Goal: Task Accomplishment & Management: Use online tool/utility

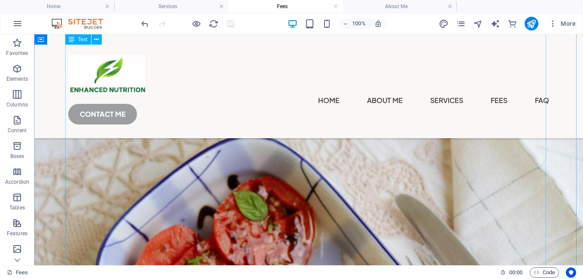
scroll to position [215, 0]
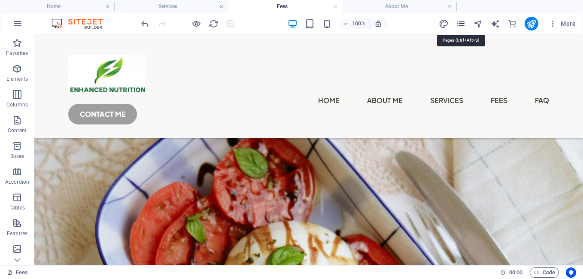
click at [462, 24] on icon "pages" at bounding box center [461, 24] width 10 height 10
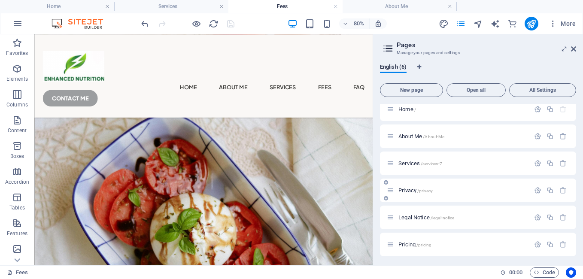
scroll to position [8, 0]
click at [534, 242] on icon "button" at bounding box center [537, 242] width 7 height 7
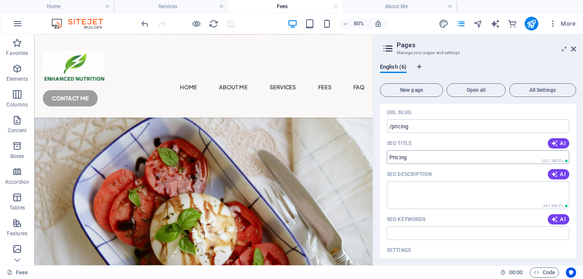
scroll to position [274, 0]
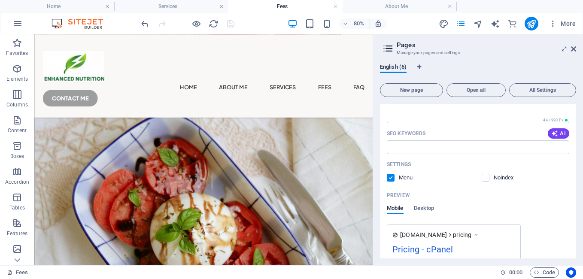
click at [392, 179] on label at bounding box center [391, 178] width 8 height 8
click at [0, 0] on input "checkbox" at bounding box center [0, 0] width 0 height 0
click at [485, 178] on label at bounding box center [485, 178] width 8 height 8
click at [0, 0] on input "checkbox" at bounding box center [0, 0] width 0 height 0
click at [483, 178] on label at bounding box center [485, 178] width 8 height 8
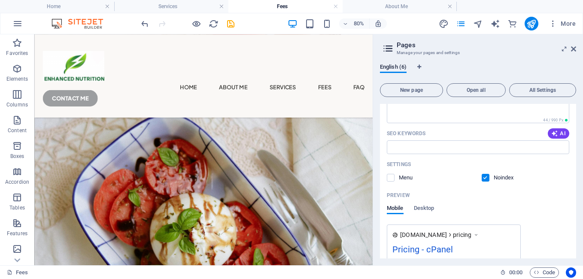
click at [0, 0] on input "checkbox" at bounding box center [0, 0] width 0 height 0
click at [392, 178] on label at bounding box center [391, 178] width 8 height 8
click at [0, 0] on input "checkbox" at bounding box center [0, 0] width 0 height 0
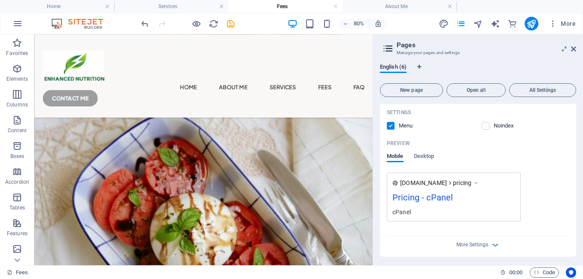
scroll to position [327, 0]
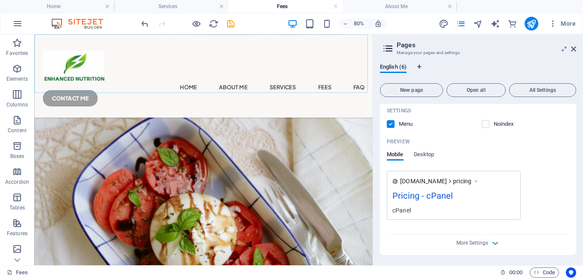
click at [174, 94] on nav "Home About Me Services Fees FAQ" at bounding box center [246, 101] width 402 height 14
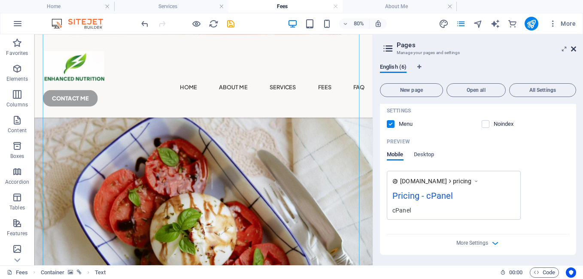
click at [575, 47] on icon at bounding box center [573, 48] width 5 height 7
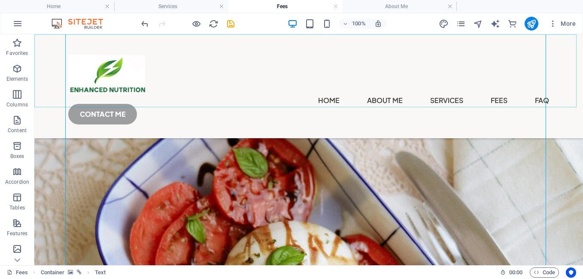
click at [151, 75] on div "Menu Home About Me Services Fees FAQ CONTACT ME" at bounding box center [308, 86] width 548 height 104
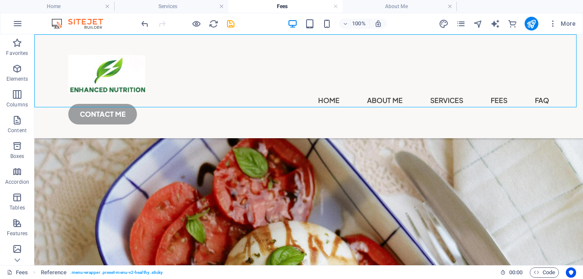
click at [125, 77] on div at bounding box center [308, 74] width 481 height 39
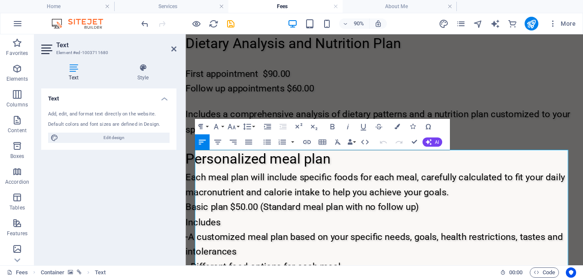
scroll to position [7, 0]
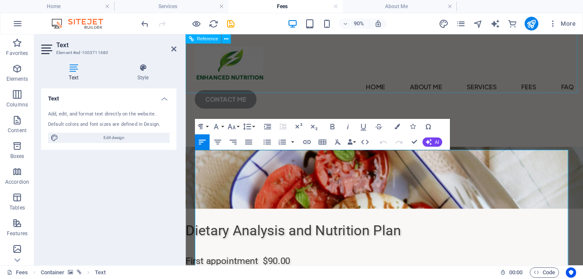
click at [357, 70] on div "Menu Home About Me Services Fees FAQ CONTACT ME" at bounding box center [406, 78] width 442 height 103
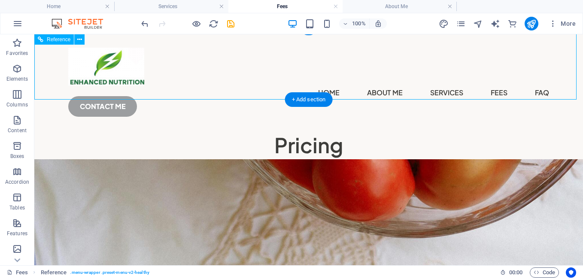
click at [245, 86] on nav "Home About Me Services Fees FAQ" at bounding box center [308, 93] width 481 height 14
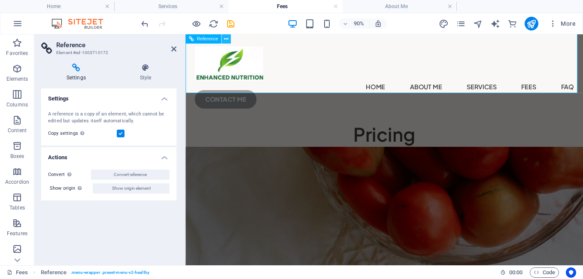
click at [228, 41] on icon at bounding box center [226, 39] width 4 height 8
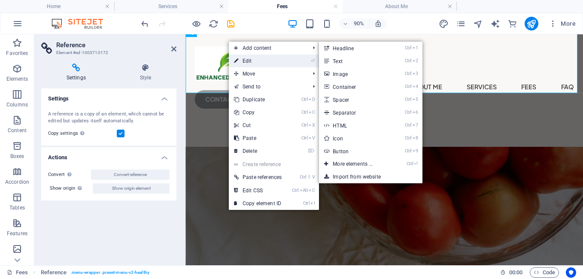
click at [243, 60] on link "⏎ Edit" at bounding box center [258, 60] width 58 height 13
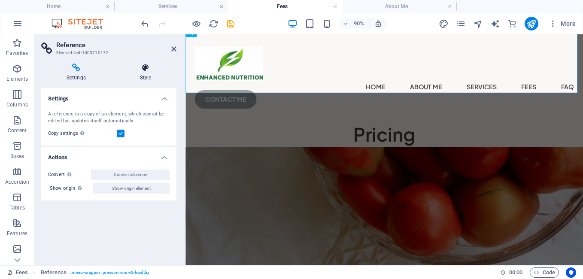
click at [146, 75] on h4 "Style" at bounding box center [146, 73] width 62 height 18
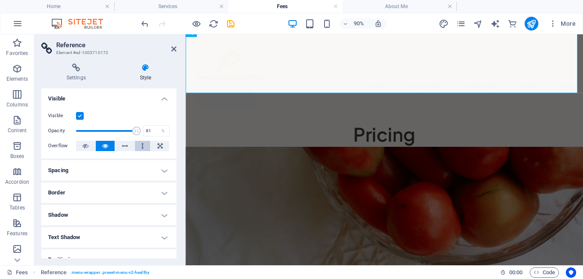
type input "100"
drag, startPoint x: 134, startPoint y: 130, endPoint x: 209, endPoint y: 149, distance: 77.9
click at [209, 149] on div "Reference Element #ed-1003710172 Settings Style Settings A reference is a copy …" at bounding box center [308, 149] width 548 height 231
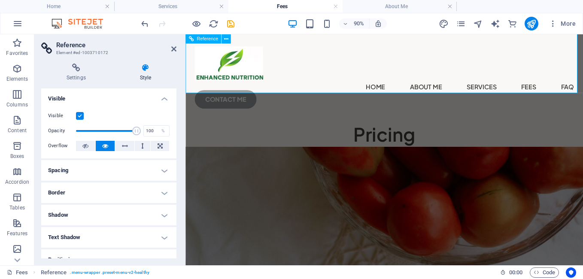
click at [469, 86] on nav "Home About Me Services Fees FAQ" at bounding box center [406, 93] width 421 height 14
click at [214, 41] on span "Reference" at bounding box center [207, 38] width 21 height 5
click at [172, 46] on icon at bounding box center [173, 48] width 5 height 7
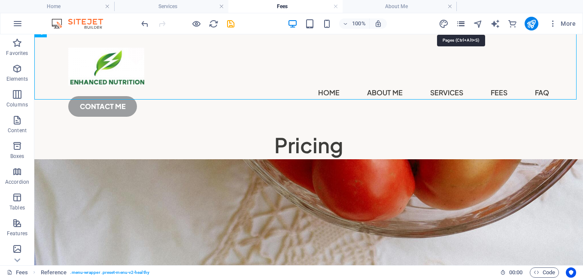
click at [457, 21] on icon "pages" at bounding box center [461, 24] width 10 height 10
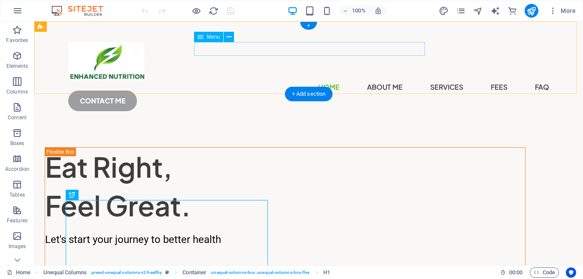
click at [375, 80] on nav "Home About Me Services Fees FAQ" at bounding box center [308, 87] width 481 height 14
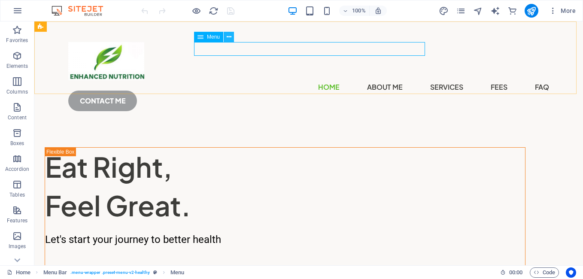
click at [227, 39] on icon at bounding box center [229, 37] width 5 height 9
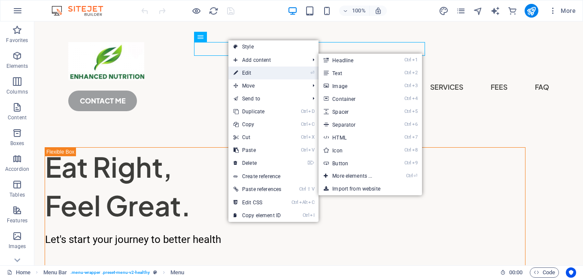
drag, startPoint x: 105, startPoint y: 48, endPoint x: 250, endPoint y: 73, distance: 147.6
click at [250, 73] on link "⏎ Edit" at bounding box center [257, 73] width 58 height 13
select select
select select "1"
select select
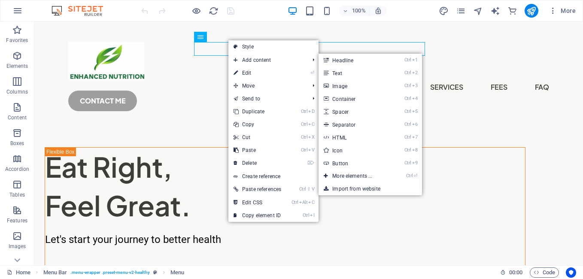
select select "2"
select select
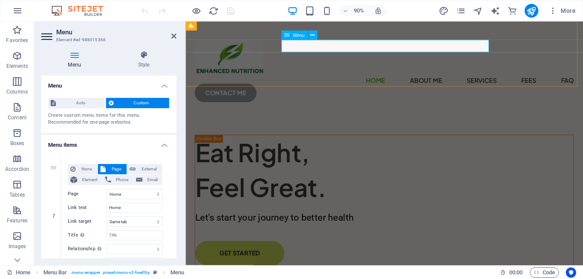
click at [475, 80] on nav "Home About Me Services Fees FAQ" at bounding box center [406, 87] width 421 height 14
click at [483, 80] on nav "Home About Me Services Fees FAQ" at bounding box center [406, 87] width 421 height 14
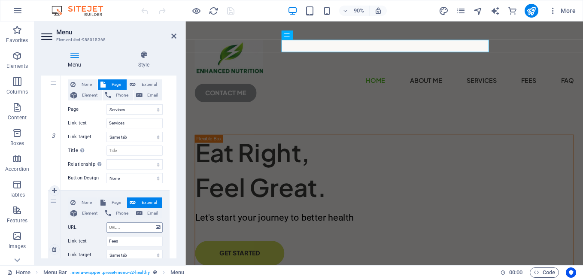
scroll to position [343, 0]
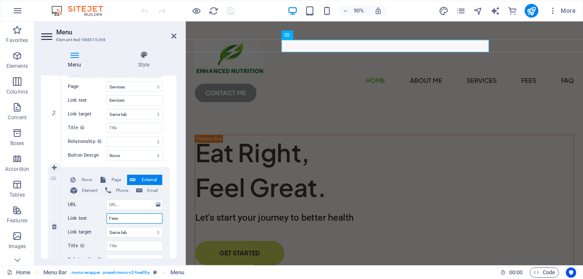
drag, startPoint x: 123, startPoint y: 221, endPoint x: 93, endPoint y: 222, distance: 30.5
click at [93, 222] on div "Link text Fees" at bounding box center [115, 218] width 95 height 10
type input "Pr"
select select
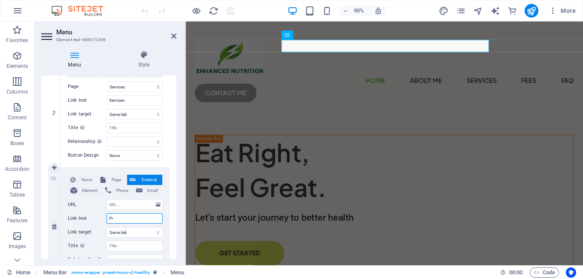
select select
type input "Pri"
select select
type input "Prici"
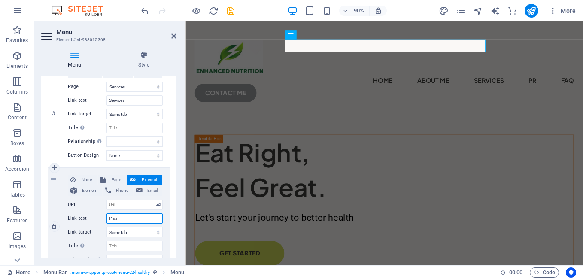
select select
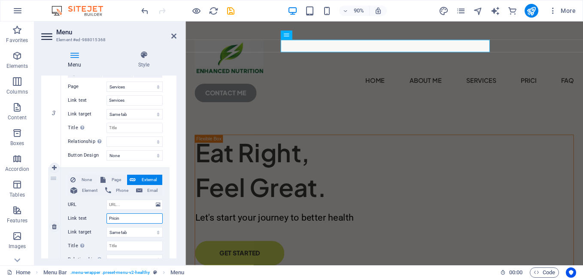
type input "Pricing"
select select
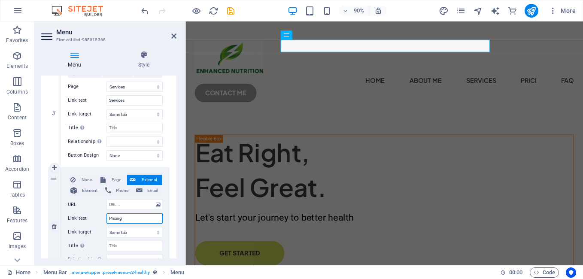
select select
type input "Pricing"
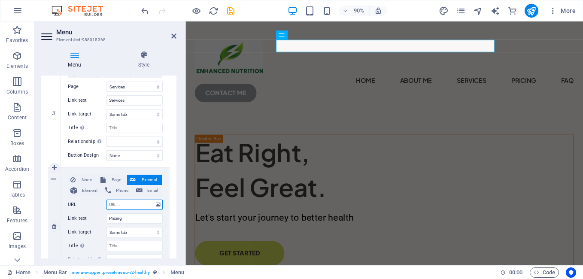
click at [130, 203] on input "URL" at bounding box center [134, 205] width 56 height 10
type input "S"
select select
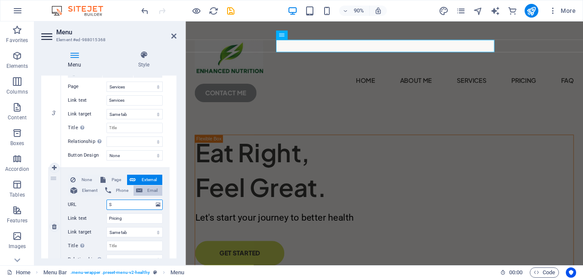
select select
type input "Serv"
select select
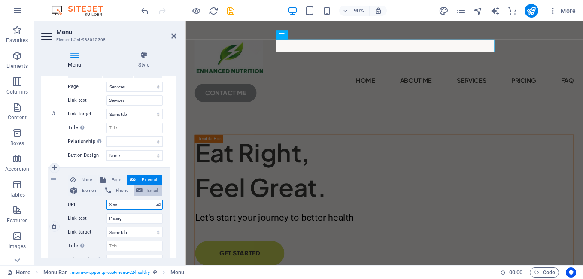
select select
type input "Servi"
select select
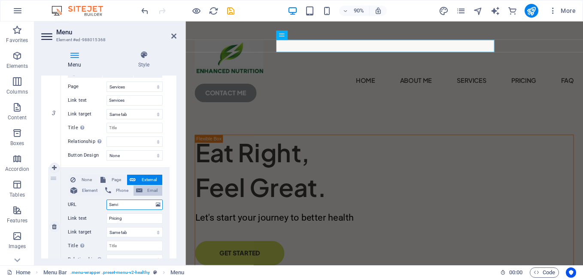
select select
type input "Servic"
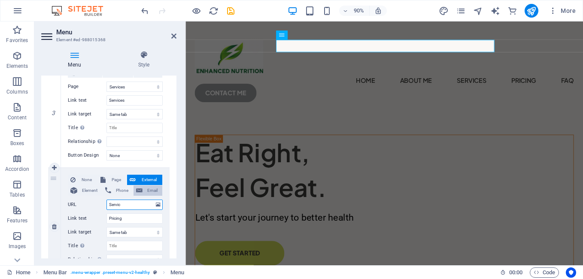
select select
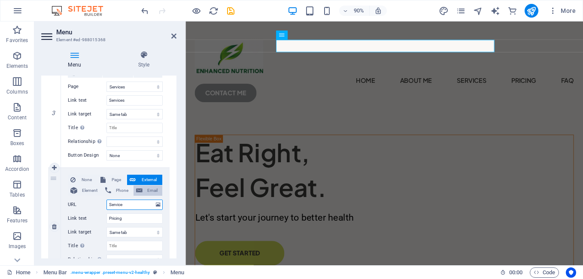
type input "Services"
select select
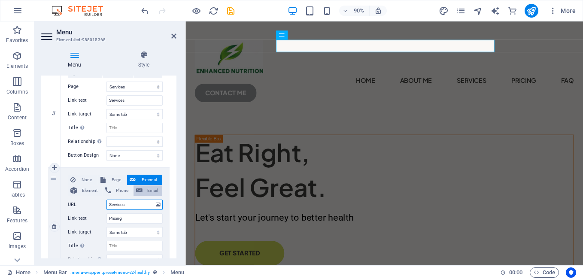
select select
type input "S"
select select
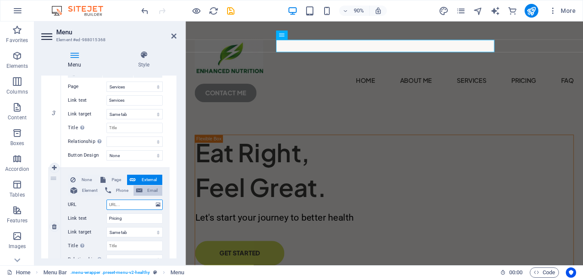
select select
type input "Prici"
select select
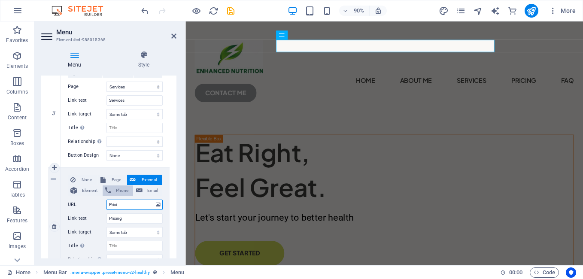
select select
type input "Pricing"
select select
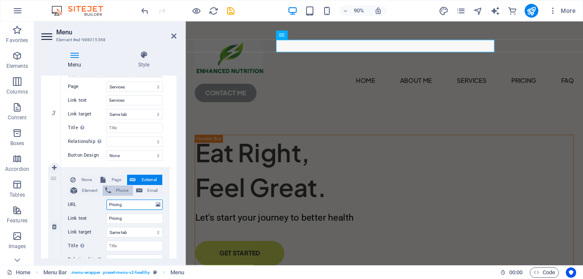
select select
type input "Pricing"
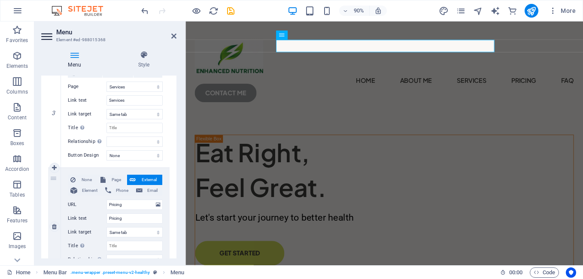
click at [71, 205] on label "URL" at bounding box center [87, 205] width 39 height 10
click at [106, 205] on input "Pricing" at bounding box center [134, 205] width 56 height 10
click at [113, 178] on span "Page" at bounding box center [116, 180] width 16 height 10
select select
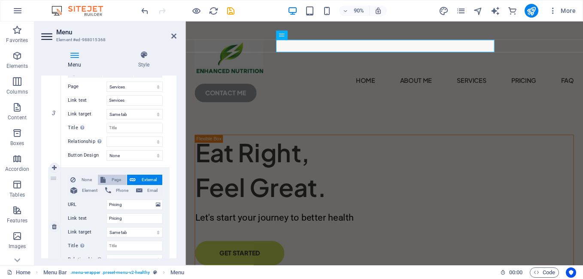
select select
click at [124, 201] on select "Home About Me Services Privacy Legal Notice Pricing" at bounding box center [134, 205] width 56 height 10
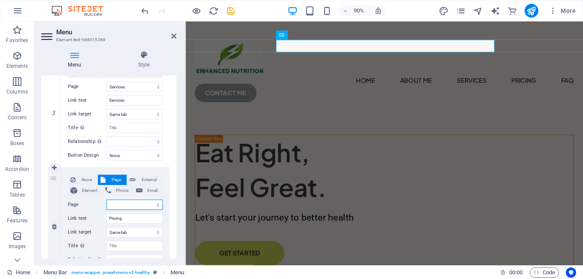
select select "5"
click at [106, 200] on select "Home About Me Services Privacy Legal Notice Pricing" at bounding box center [134, 205] width 56 height 10
select select
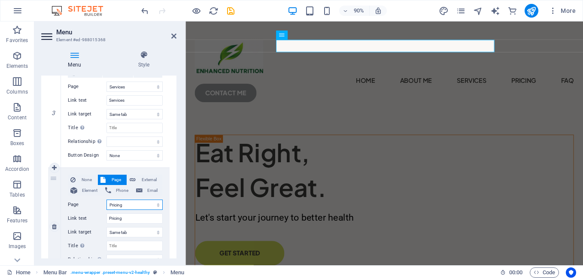
select select
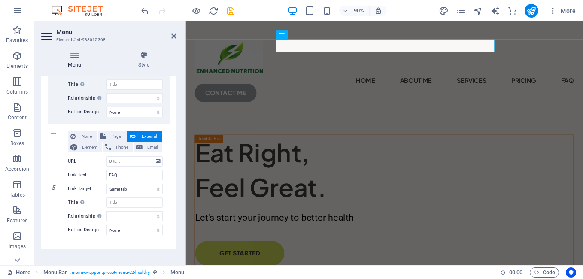
scroll to position [512, 0]
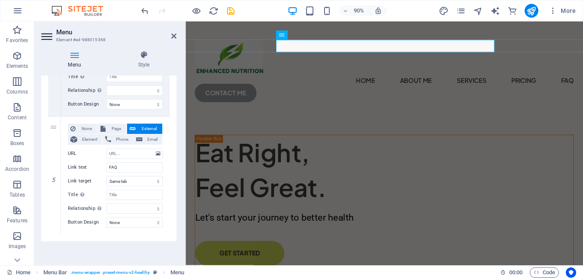
click at [177, 39] on aside "Menu Element #ed-988015368 Menu Style Menu Auto Custom Create custom menu items…" at bounding box center [109, 143] width 151 height 244
click at [172, 36] on icon at bounding box center [173, 36] width 5 height 7
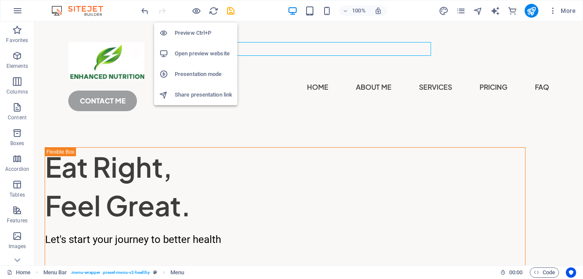
click at [192, 33] on h6 "Preview Ctrl+P" at bounding box center [203, 33] width 57 height 10
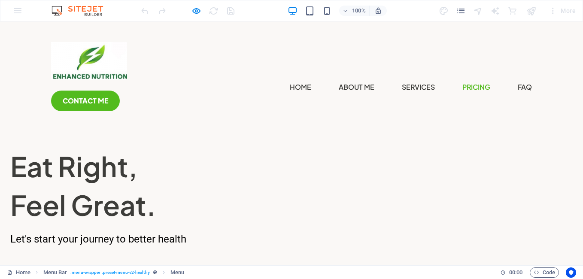
click at [462, 80] on link "Pricing" at bounding box center [476, 87] width 28 height 14
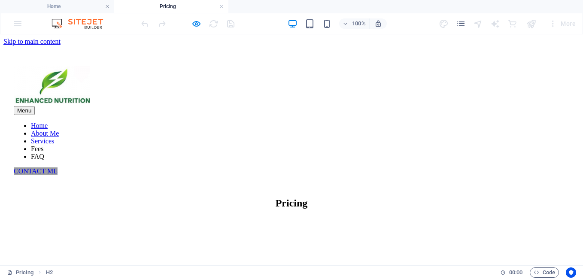
scroll to position [0, 0]
click at [244, 122] on nav "Home About Me Services Fees FAQ" at bounding box center [291, 141] width 555 height 39
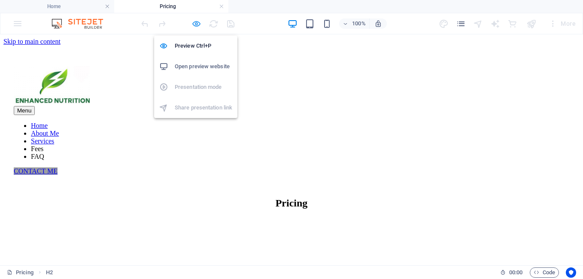
click at [199, 28] on icon "button" at bounding box center [196, 24] width 10 height 10
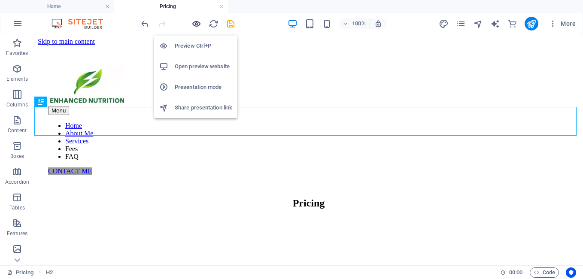
click at [196, 24] on icon "button" at bounding box center [196, 24] width 10 height 10
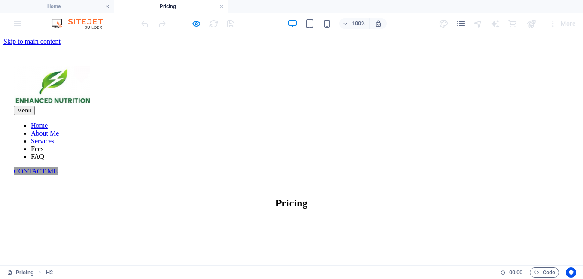
click at [54, 137] on link "Services" at bounding box center [42, 140] width 23 height 7
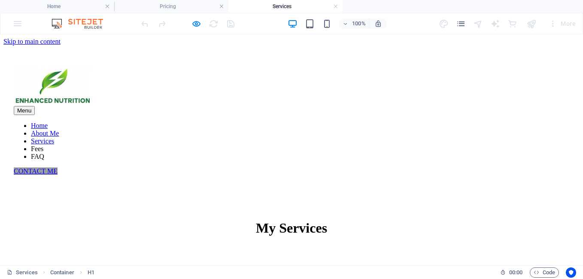
click at [360, 122] on nav "Home About Me Services Fees FAQ" at bounding box center [291, 141] width 555 height 39
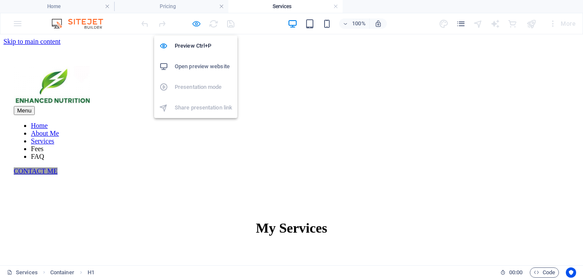
click at [200, 23] on icon "button" at bounding box center [196, 24] width 10 height 10
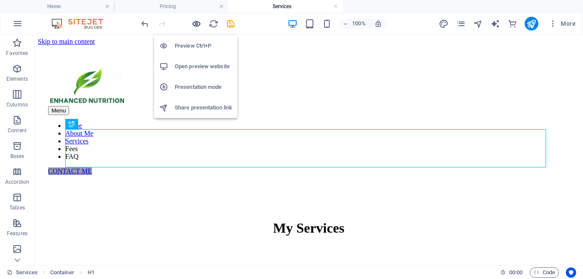
click at [197, 22] on icon "button" at bounding box center [196, 24] width 10 height 10
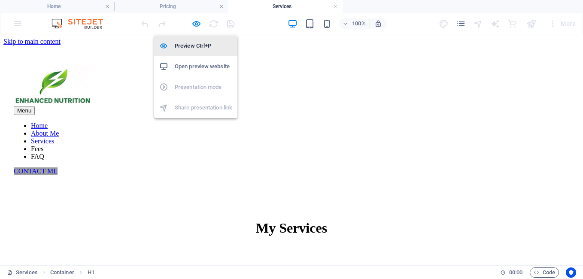
click at [195, 46] on h6 "Preview Ctrl+P" at bounding box center [203, 46] width 57 height 10
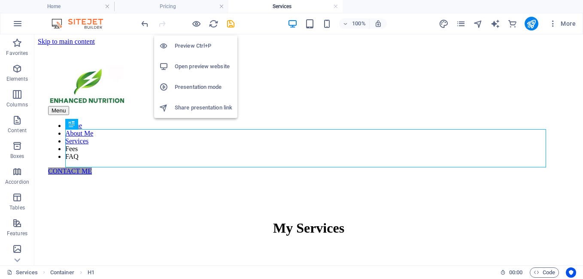
click at [199, 68] on h6 "Open preview website" at bounding box center [203, 66] width 57 height 10
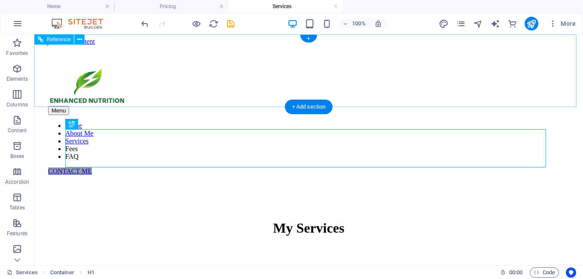
click at [374, 122] on nav "Home About Me Services Fees FAQ" at bounding box center [308, 141] width 521 height 39
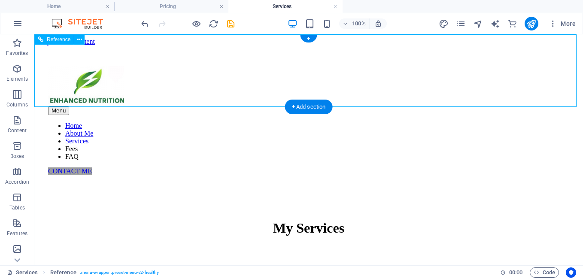
click at [374, 122] on nav "Home About Me Services Fees FAQ" at bounding box center [308, 141] width 521 height 39
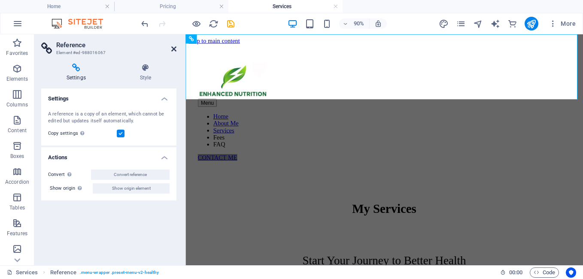
click at [174, 48] on icon at bounding box center [173, 48] width 5 height 7
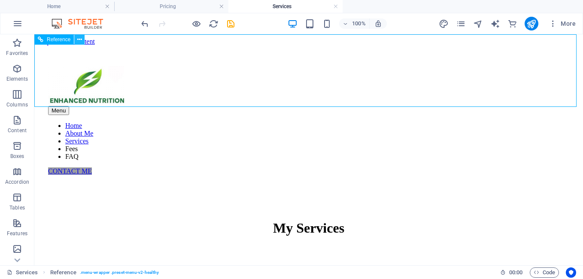
click at [81, 41] on icon at bounding box center [79, 39] width 5 height 9
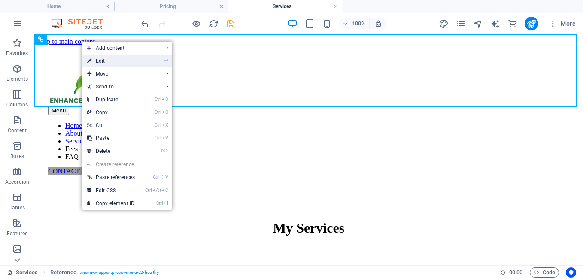
click at [109, 59] on link "⏎ Edit" at bounding box center [111, 60] width 58 height 13
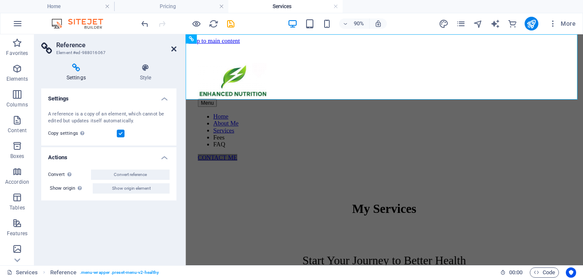
drag, startPoint x: 175, startPoint y: 49, endPoint x: 156, endPoint y: 14, distance: 40.1
click at [175, 49] on icon at bounding box center [173, 48] width 5 height 7
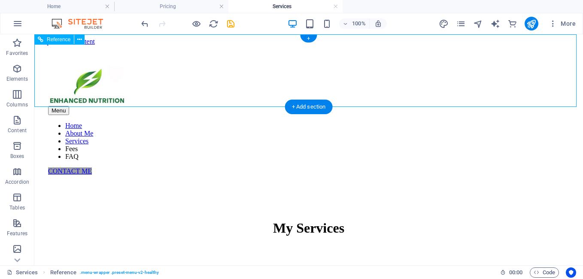
click at [371, 122] on nav "Home About Me Services Fees FAQ" at bounding box center [308, 141] width 521 height 39
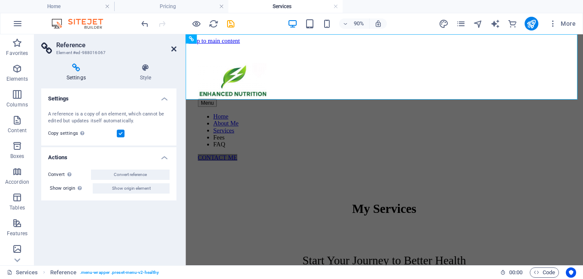
click at [175, 50] on icon at bounding box center [173, 48] width 5 height 7
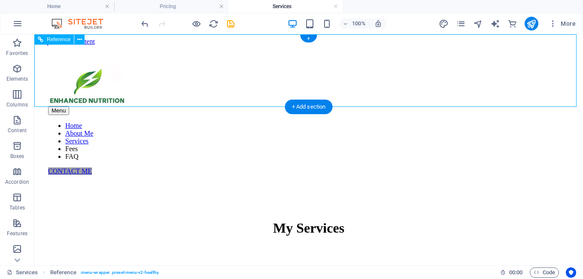
click at [202, 122] on nav "Home About Me Services Fees FAQ" at bounding box center [308, 141] width 521 height 39
click at [311, 38] on div "+" at bounding box center [308, 39] width 17 height 8
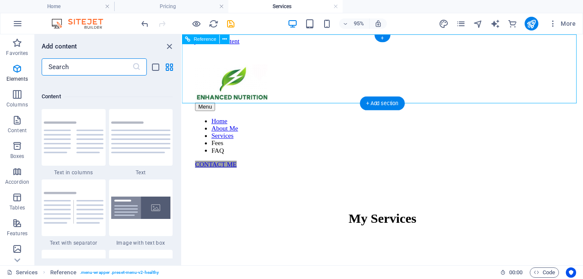
scroll to position [1501, 0]
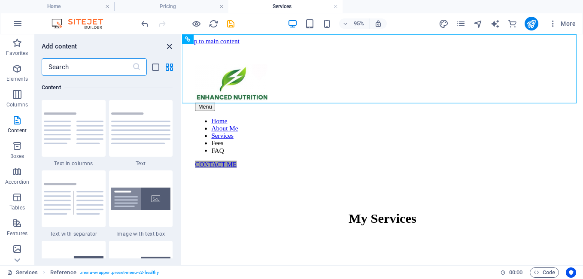
click at [171, 45] on icon "close panel" at bounding box center [169, 47] width 10 height 10
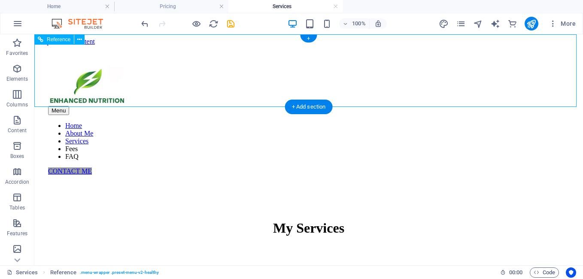
click at [112, 52] on div "Menu Home About Me Services Fees FAQ CONTACT ME" at bounding box center [308, 116] width 541 height 143
click at [84, 42] on button at bounding box center [79, 39] width 10 height 10
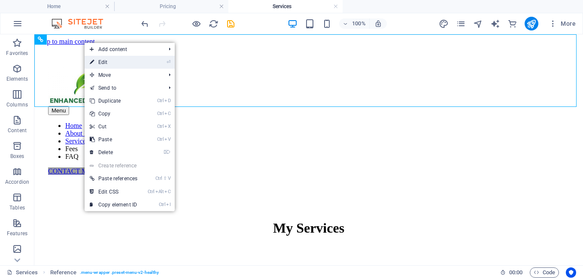
click at [137, 60] on link "⏎ Edit" at bounding box center [114, 62] width 58 height 13
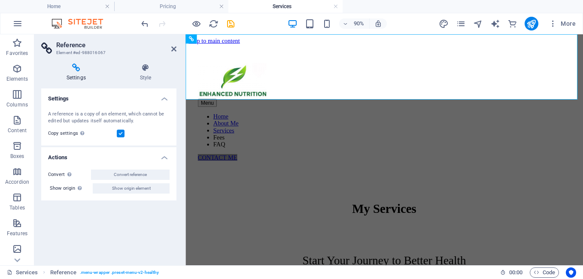
click at [166, 99] on h4 "Settings" at bounding box center [108, 95] width 135 height 15
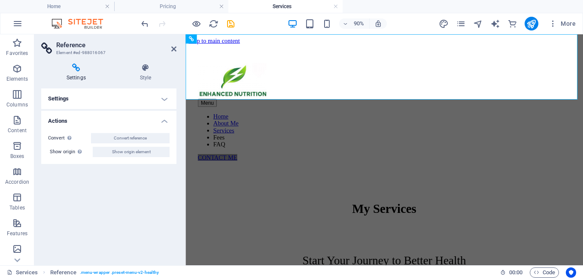
click at [166, 99] on h4 "Settings" at bounding box center [108, 98] width 135 height 21
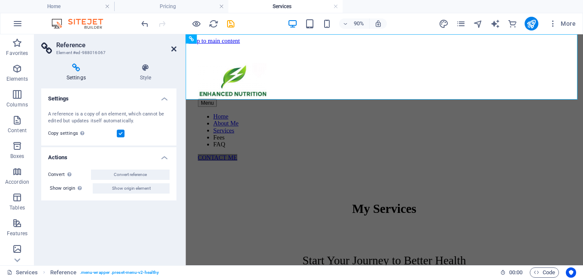
click at [176, 46] on icon at bounding box center [173, 48] width 5 height 7
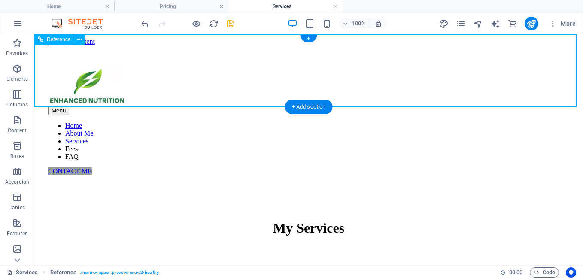
click at [318, 122] on nav "Home About Me Services Fees FAQ" at bounding box center [308, 141] width 521 height 39
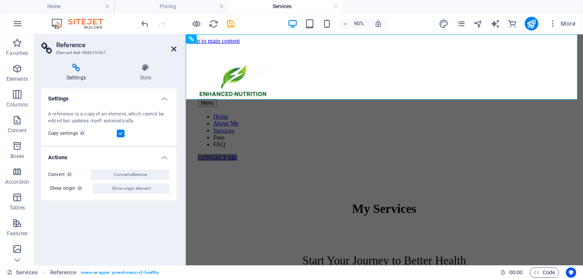
click at [175, 52] on icon at bounding box center [173, 48] width 5 height 7
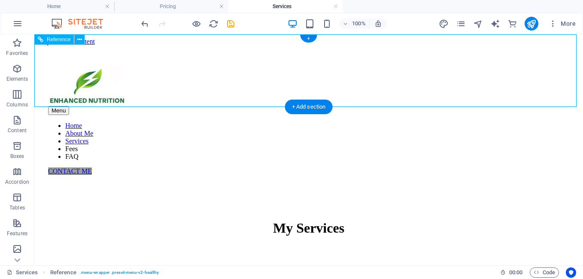
click at [275, 93] on div "Menu Home About Me Services Fees FAQ CONTACT ME" at bounding box center [308, 116] width 541 height 143
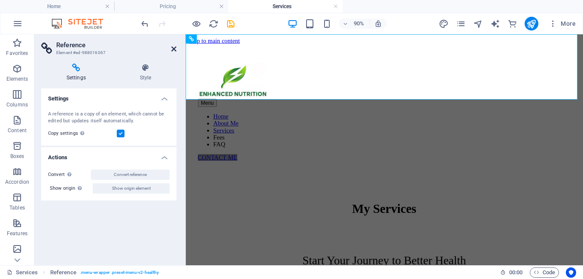
click at [172, 49] on icon at bounding box center [173, 48] width 5 height 7
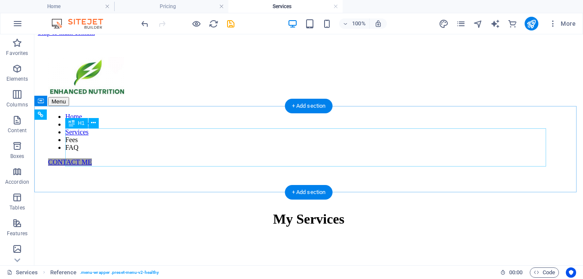
scroll to position [1, 0]
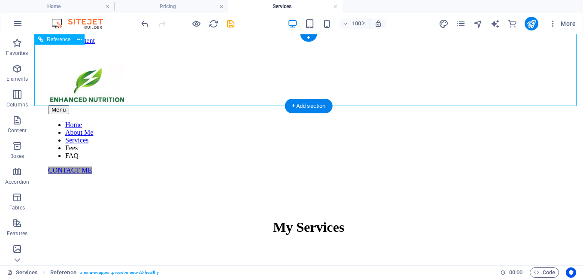
click at [359, 73] on div "Menu Home About Me Services Fees FAQ CONTACT ME" at bounding box center [308, 116] width 541 height 143
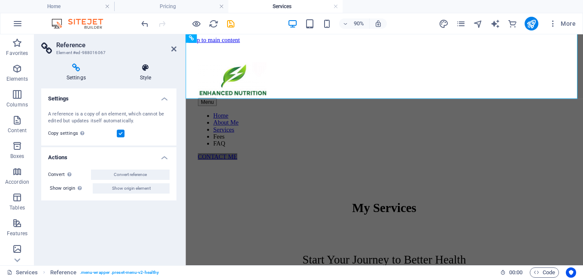
click at [147, 71] on icon at bounding box center [146, 68] width 62 height 9
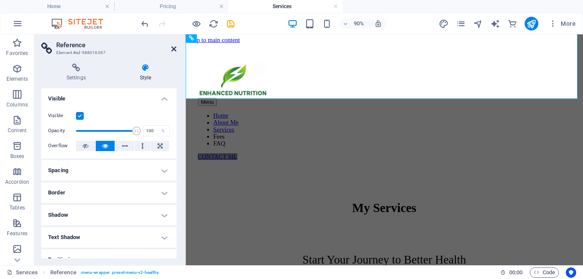
click at [174, 49] on icon at bounding box center [173, 48] width 5 height 7
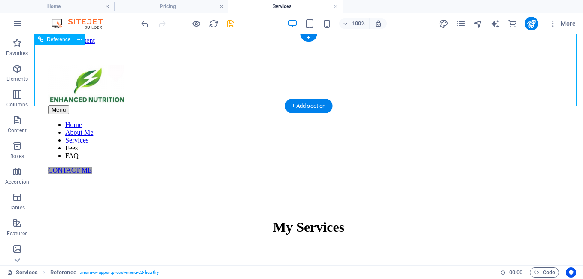
click at [349, 45] on div "Menu Home About Me Services Fees FAQ CONTACT ME" at bounding box center [308, 116] width 541 height 143
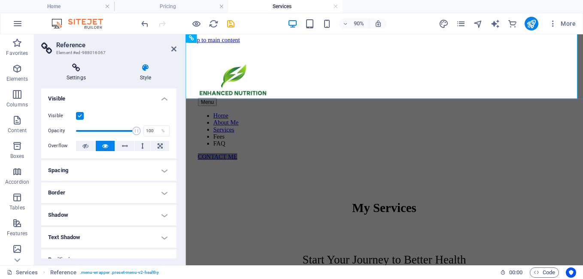
click at [79, 72] on icon at bounding box center [76, 68] width 70 height 9
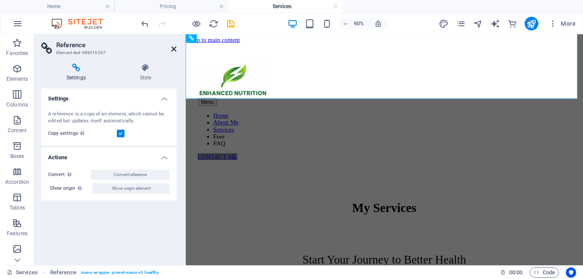
drag, startPoint x: 173, startPoint y: 48, endPoint x: 139, endPoint y: 13, distance: 48.8
click at [173, 48] on icon at bounding box center [173, 48] width 5 height 7
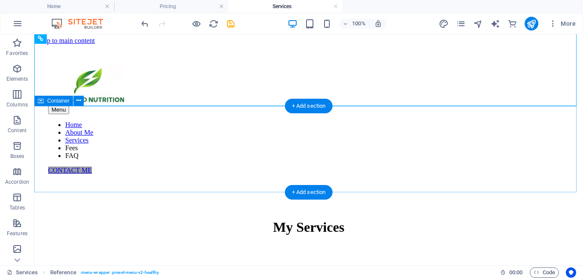
click at [351, 188] on div "My Services" at bounding box center [308, 229] width 541 height 82
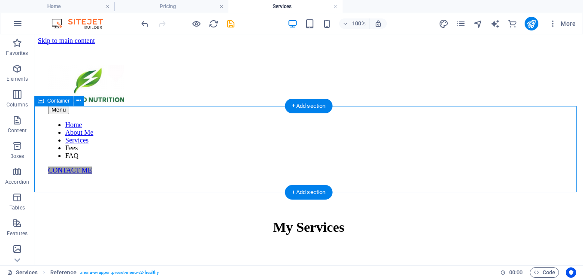
click at [351, 188] on div "My Services" at bounding box center [308, 229] width 541 height 82
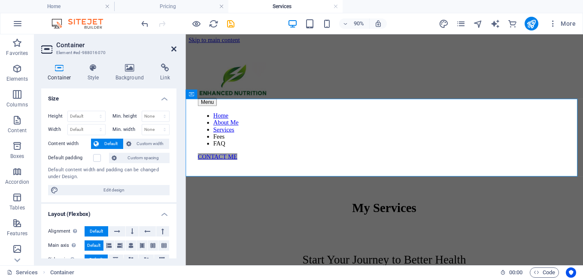
click at [176, 48] on icon at bounding box center [173, 48] width 5 height 7
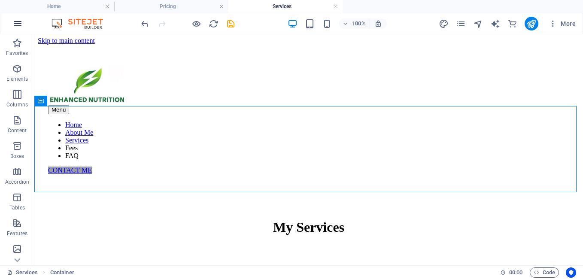
click at [18, 21] on icon "button" at bounding box center [17, 23] width 10 height 10
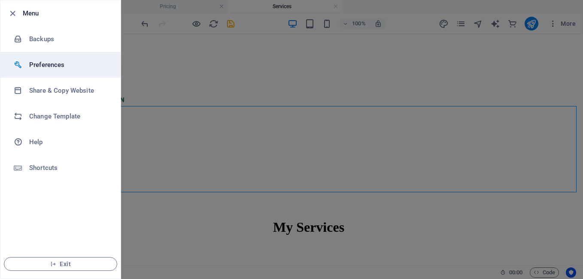
click at [48, 62] on h6 "Preferences" at bounding box center [68, 65] width 79 height 10
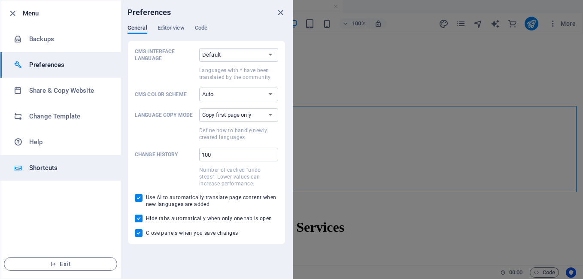
click at [38, 166] on h6 "Shortcuts" at bounding box center [68, 168] width 79 height 10
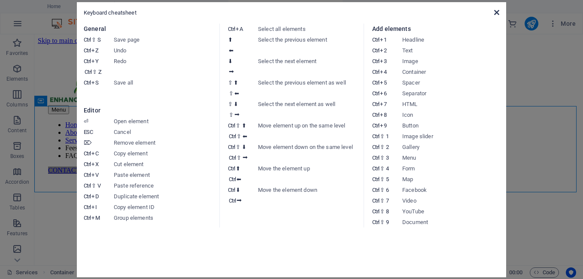
click at [497, 9] on icon at bounding box center [496, 12] width 5 height 7
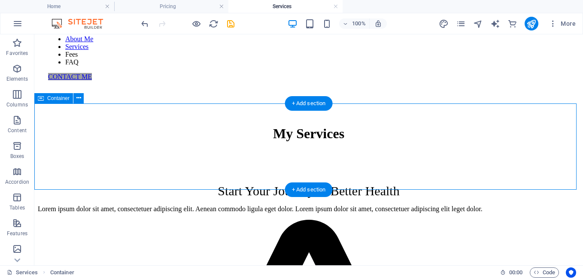
scroll to position [130, 0]
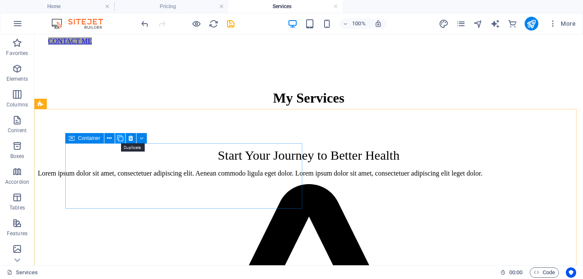
click at [118, 139] on icon at bounding box center [120, 138] width 6 height 9
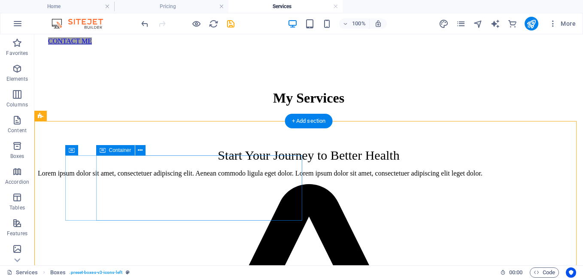
scroll to position [118, 0]
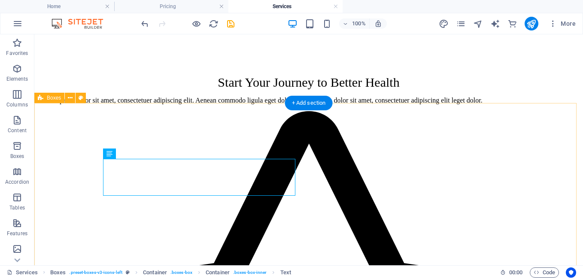
scroll to position [204, 0]
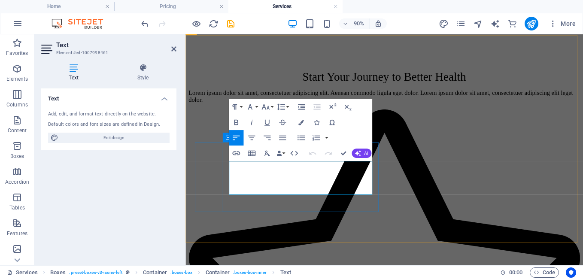
drag, startPoint x: 266, startPoint y: 195, endPoint x: 283, endPoint y: 187, distance: 18.6
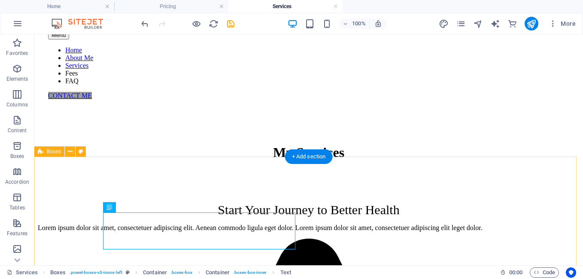
scroll to position [118, 0]
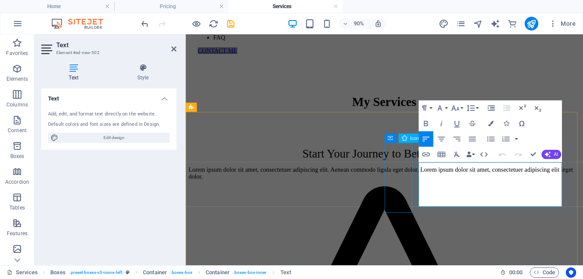
drag, startPoint x: 536, startPoint y: 216, endPoint x: 436, endPoint y: 177, distance: 107.2
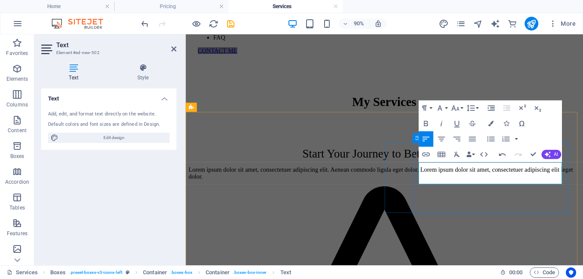
drag, startPoint x: 490, startPoint y: 194, endPoint x: 500, endPoint y: 192, distance: 11.0
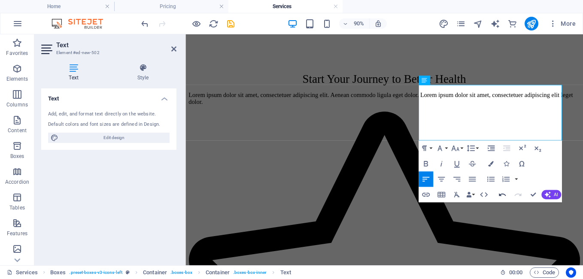
scroll to position [204, 0]
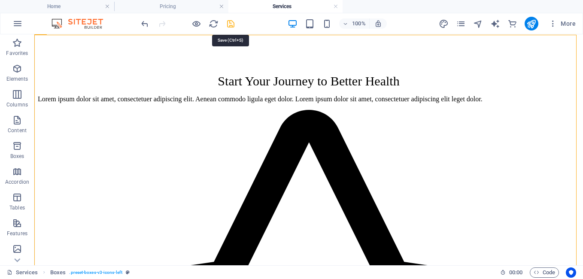
click at [228, 22] on icon "save" at bounding box center [231, 24] width 10 height 10
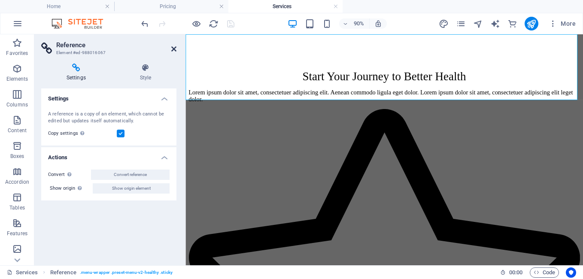
click at [173, 48] on icon at bounding box center [173, 48] width 5 height 7
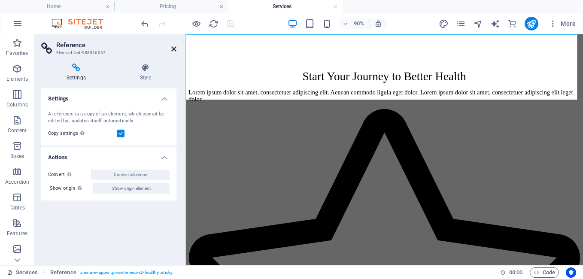
click at [174, 46] on icon at bounding box center [173, 48] width 5 height 7
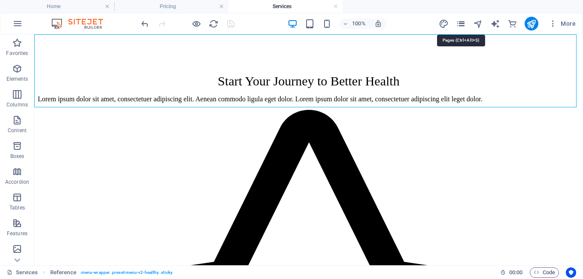
click at [463, 24] on icon "pages" at bounding box center [461, 24] width 10 height 10
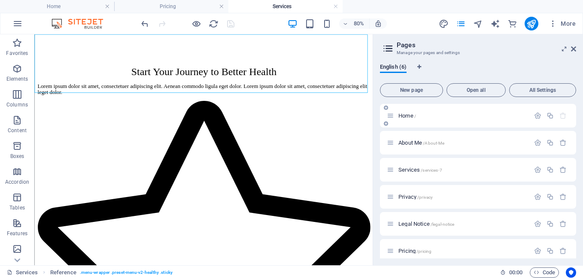
click at [427, 115] on p "Home /" at bounding box center [462, 116] width 129 height 6
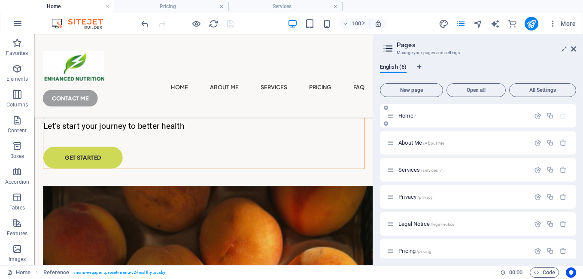
scroll to position [0, 0]
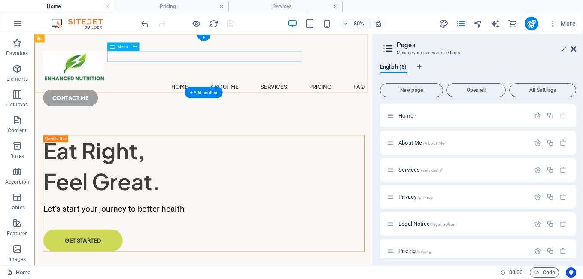
click at [137, 93] on nav "Home About Me Services Pricing FAQ" at bounding box center [246, 100] width 402 height 14
select select
select select "1"
select select
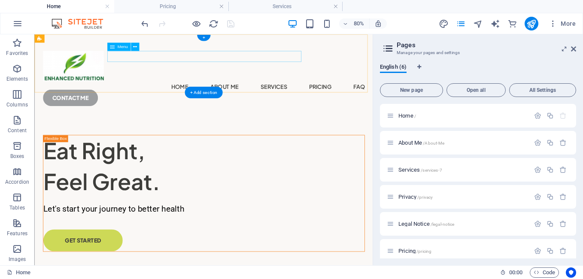
select select "2"
select select
select select "5"
select select
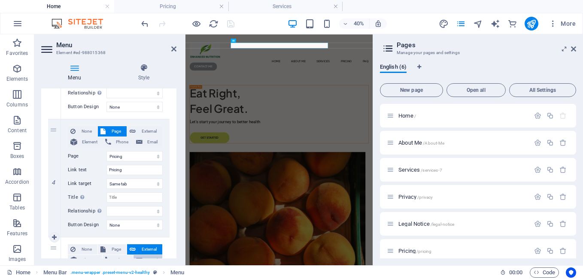
scroll to position [396, 0]
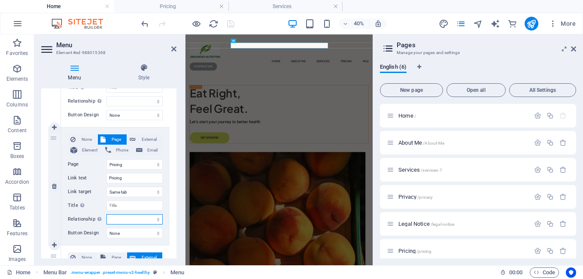
click at [155, 221] on select "alternate author bookmark external help license next nofollow noreferrer noopen…" at bounding box center [134, 219] width 56 height 10
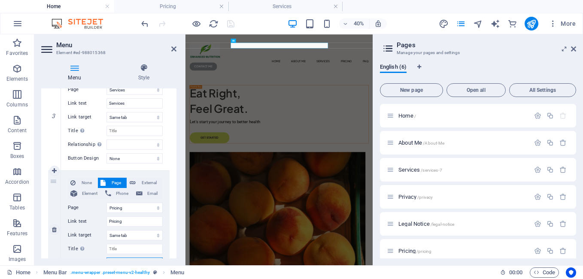
scroll to position [311, 0]
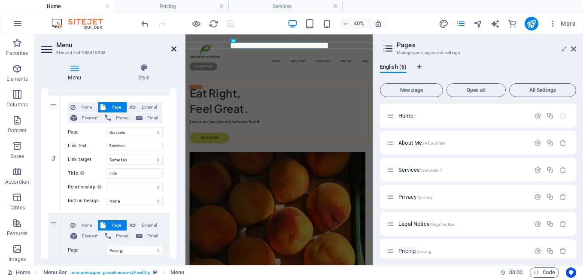
click at [174, 49] on icon at bounding box center [173, 48] width 5 height 7
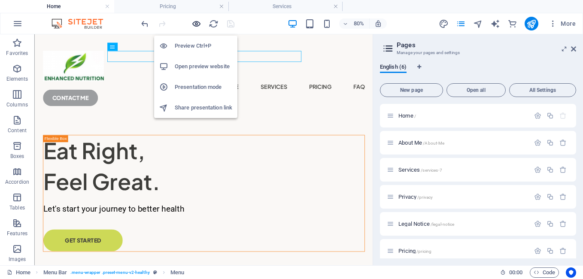
click at [194, 21] on icon "button" at bounding box center [196, 24] width 10 height 10
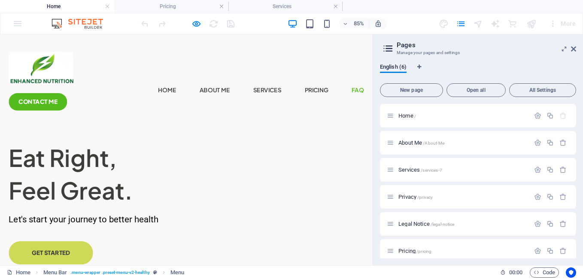
click at [414, 93] on link "FAQ" at bounding box center [421, 100] width 14 height 14
click at [358, 93] on link "Pricing" at bounding box center [372, 100] width 28 height 14
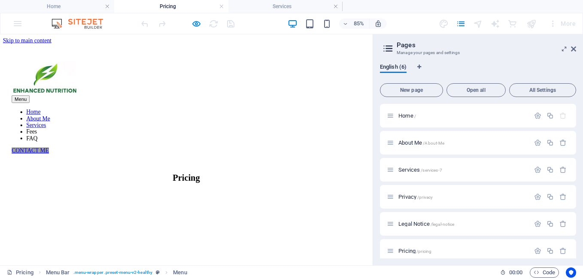
click at [59, 130] on link "About Me" at bounding box center [45, 133] width 28 height 7
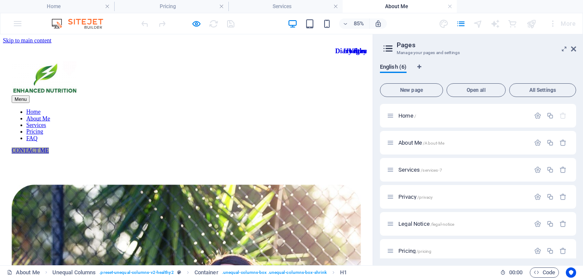
scroll to position [0, 0]
click at [280, 122] on nav "Home About Me Services Pricing FAQ" at bounding box center [219, 141] width 411 height 39
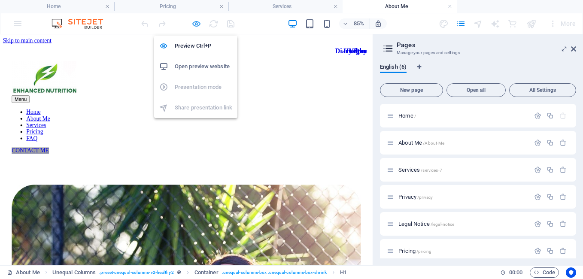
click at [197, 24] on icon "button" at bounding box center [196, 24] width 10 height 10
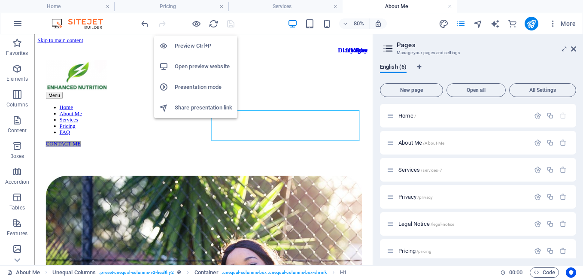
click at [191, 64] on h6 "Open preview website" at bounding box center [203, 66] width 57 height 10
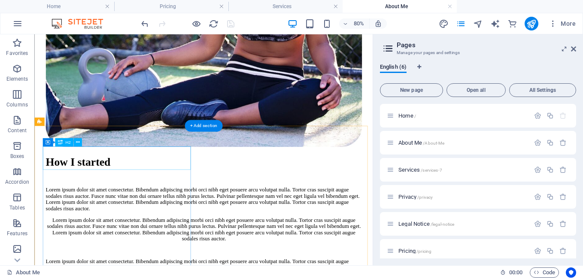
scroll to position [430, 0]
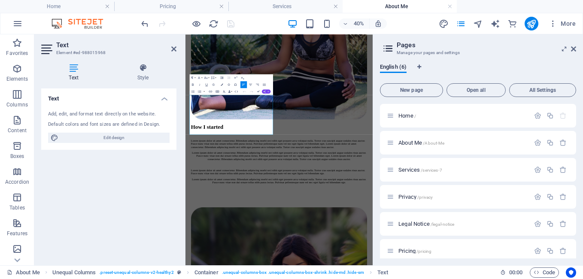
click at [267, 91] on span "AI" at bounding box center [268, 92] width 2 height 2
click at [233, 118] on link "Translate to English" at bounding box center [234, 117] width 33 height 5
drag, startPoint x: 366, startPoint y: 277, endPoint x: 220, endPoint y: 192, distance: 169.6
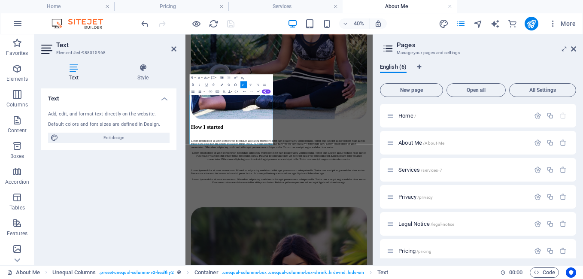
drag, startPoint x: 379, startPoint y: 301, endPoint x: 351, endPoint y: 125, distance: 178.6
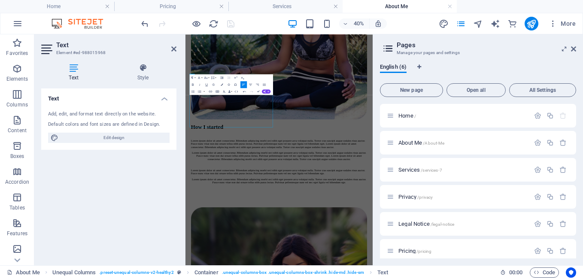
scroll to position [447, 0]
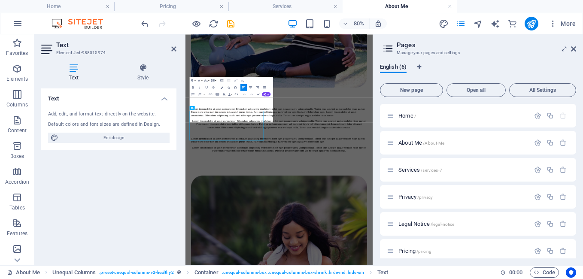
scroll to position [447, 0]
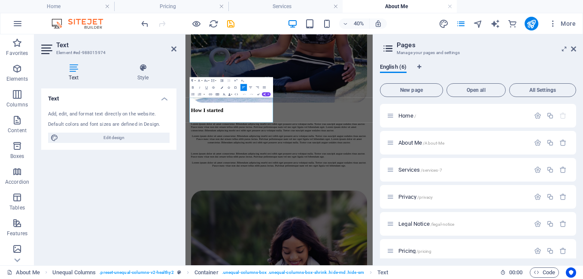
drag, startPoint x: 381, startPoint y: 247, endPoint x: 67, endPoint y: 166, distance: 324.3
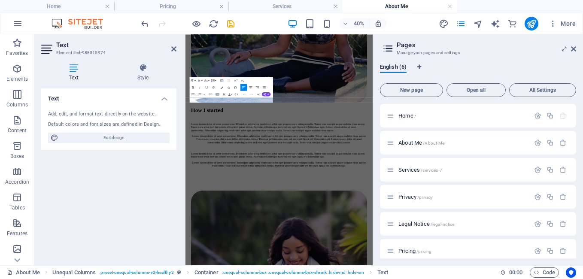
scroll to position [472, 0]
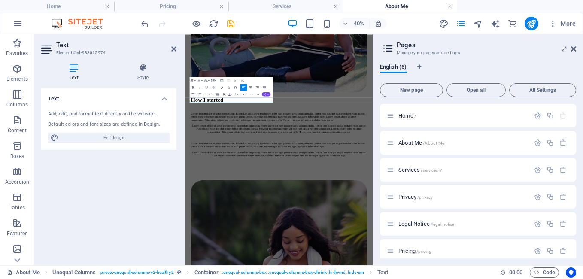
click at [266, 94] on button "AI" at bounding box center [266, 94] width 9 height 4
click at [244, 126] on link "Generate text" at bounding box center [234, 125] width 33 height 5
select select "English"
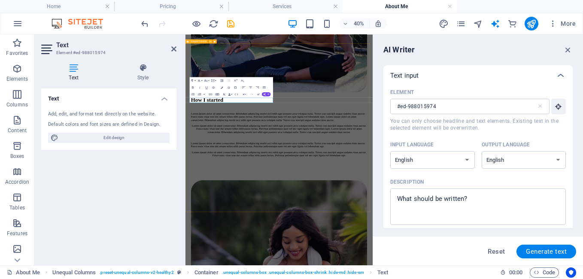
scroll to position [0, 0]
click at [480, 199] on textarea "Description x ​" at bounding box center [477, 207] width 167 height 28
drag, startPoint x: 670, startPoint y: 231, endPoint x: 504, endPoint y: 449, distance: 274.6
click at [484, 199] on textarea "Description x ​" at bounding box center [477, 207] width 167 height 28
type textarea "x"
